Goal: Information Seeking & Learning: Understand process/instructions

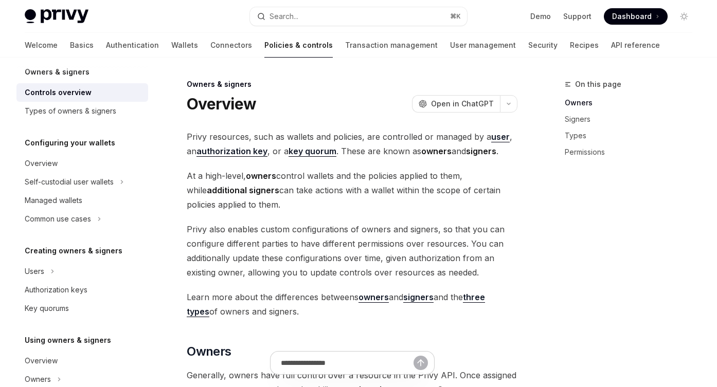
scroll to position [43, 0]
click at [171, 47] on link "Wallets" at bounding box center [184, 45] width 27 height 25
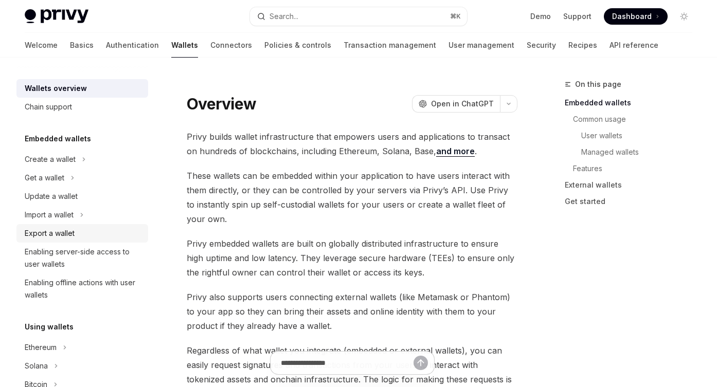
click at [89, 230] on div "Export a wallet" at bounding box center [83, 233] width 117 height 12
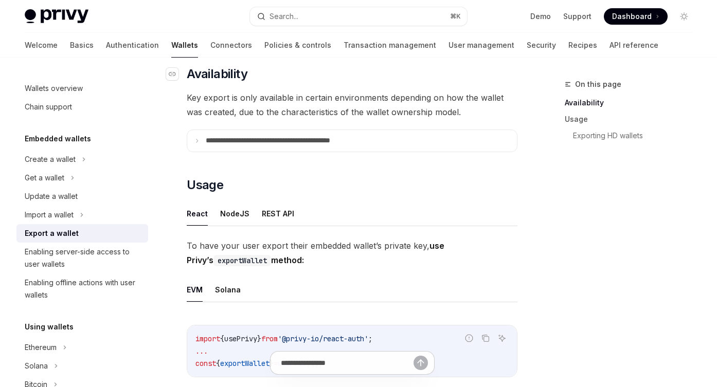
scroll to position [265, 0]
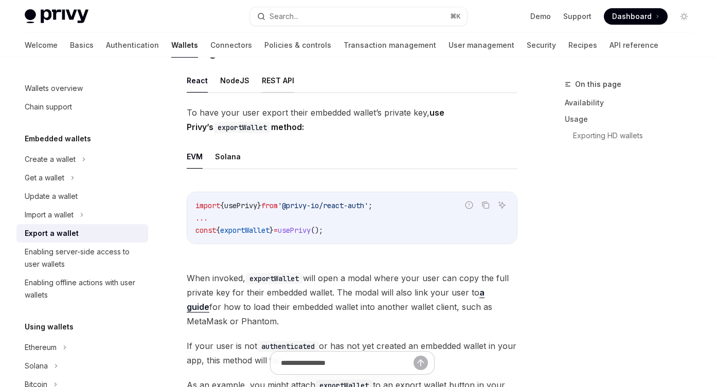
click at [270, 84] on button "REST API" at bounding box center [278, 80] width 32 height 24
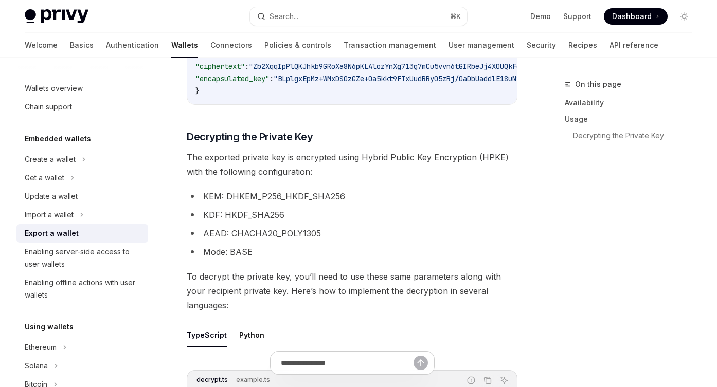
scroll to position [798, 0]
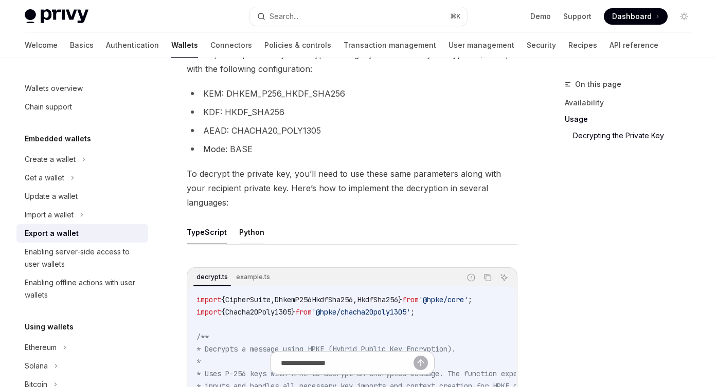
click at [240, 220] on button "Python" at bounding box center [251, 232] width 25 height 24
type textarea "*"
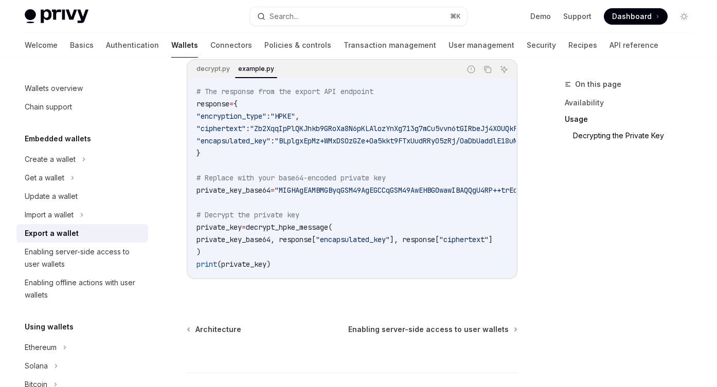
scroll to position [993, 0]
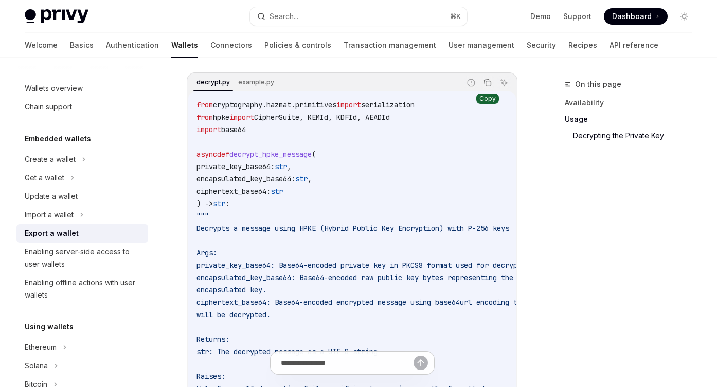
click at [485, 79] on icon "Copy the contents from the code block" at bounding box center [488, 83] width 8 height 8
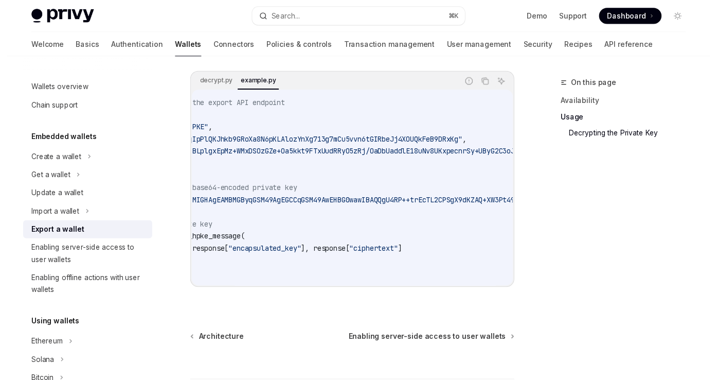
scroll to position [0, 0]
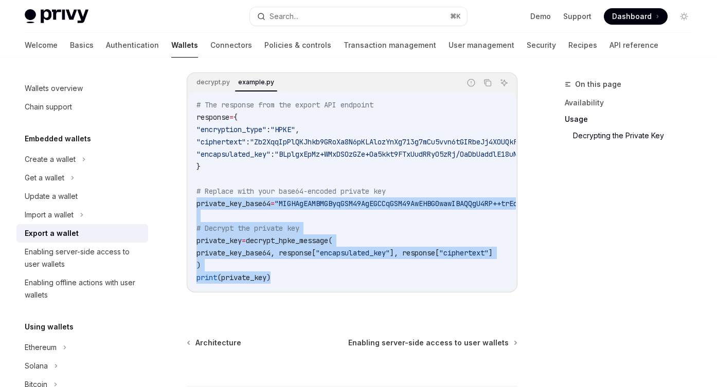
drag, startPoint x: 286, startPoint y: 273, endPoint x: 176, endPoint y: 198, distance: 132.9
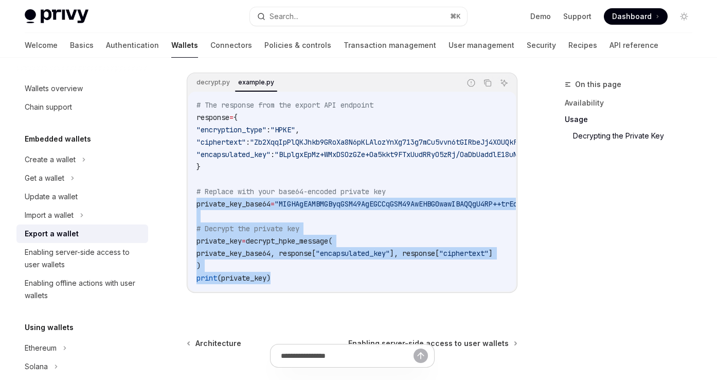
copy code "private_key_base64 = "MIGHAgEAMBMGByqGSM49AgEGCCqGSM49AwEHBG0wawIBAQQgU4RP++trE…"
